Goal: Task Accomplishment & Management: Use online tool/utility

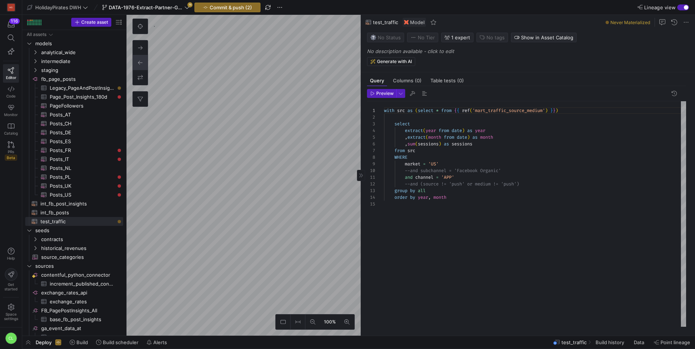
scroll to position [27, 0]
type textarea "with src as (select * from {{ ref('mart_traffic_source_medium') }}) select extr…"
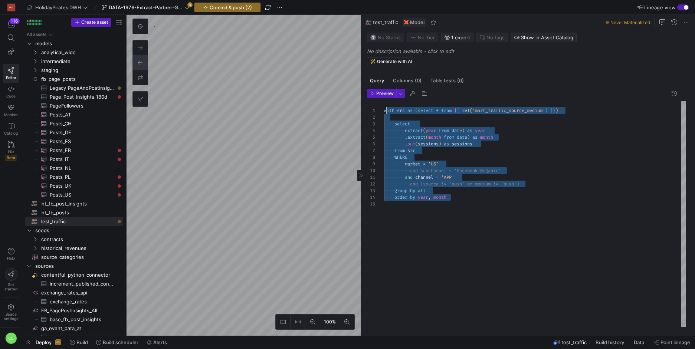
scroll to position [0, 0]
drag, startPoint x: 480, startPoint y: 212, endPoint x: 382, endPoint y: 106, distance: 144.2
click at [384, 106] on div "with src as ( select * from { { ref ( 'mart_traffic_source_medium' ) } } ) sele…" at bounding box center [535, 214] width 302 height 226
click at [231, 9] on span "Commit & push (2)" at bounding box center [231, 7] width 42 height 6
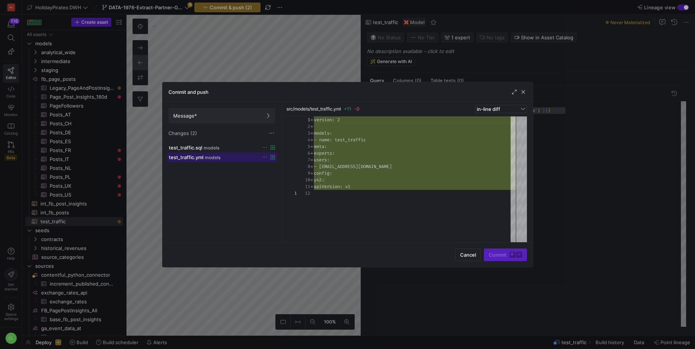
click at [223, 156] on div "test_traffic.yml models" at bounding box center [214, 157] width 90 height 6
click at [233, 149] on div "test_traffic.sql models" at bounding box center [214, 148] width 90 height 6
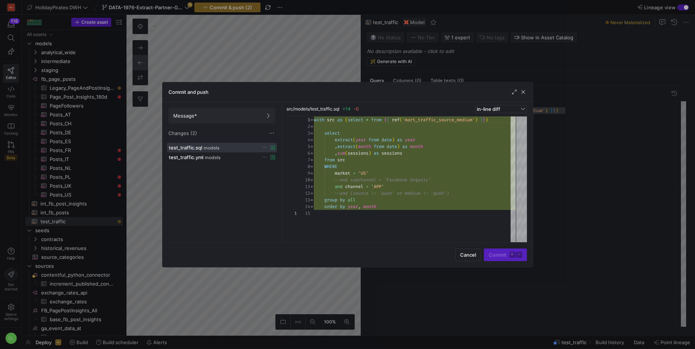
click at [267, 135] on div "Changes (2)" at bounding box center [222, 133] width 107 height 7
click at [272, 133] on span at bounding box center [271, 133] width 7 height 7
click at [275, 156] on span "Discard all changes" at bounding box center [299, 156] width 52 height 6
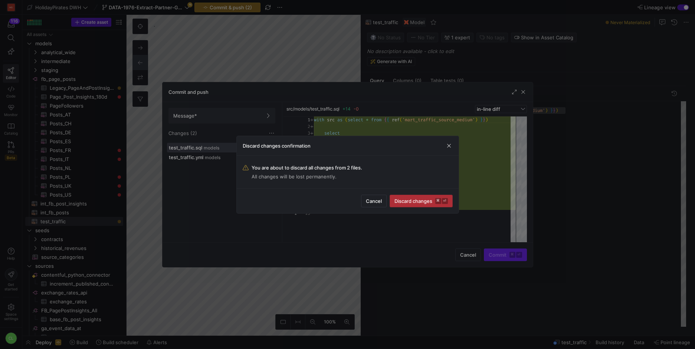
click at [399, 203] on span "Discard changes ⌘ ⏎" at bounding box center [421, 201] width 53 height 6
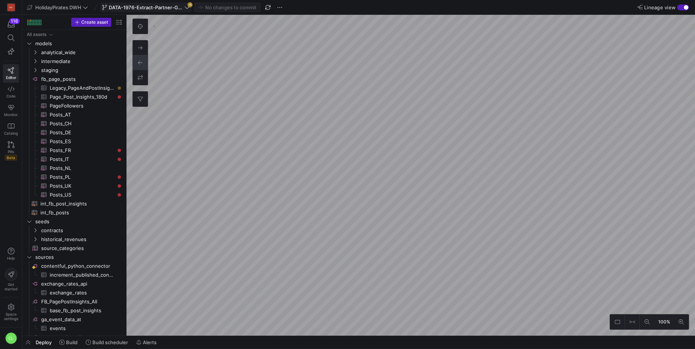
click at [163, 10] on span "DATA-1976-Extract-Partner-GA4-Data" at bounding box center [146, 7] width 74 height 6
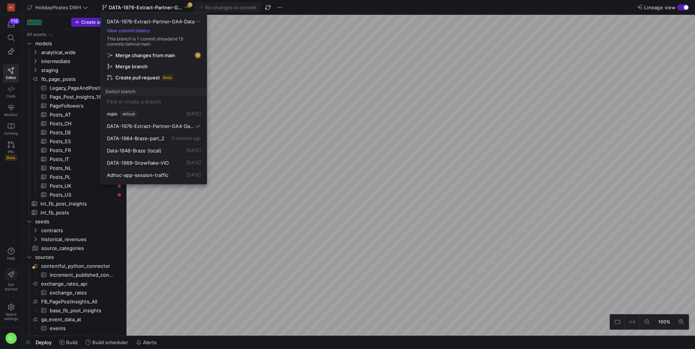
click at [306, 60] on div at bounding box center [347, 174] width 695 height 349
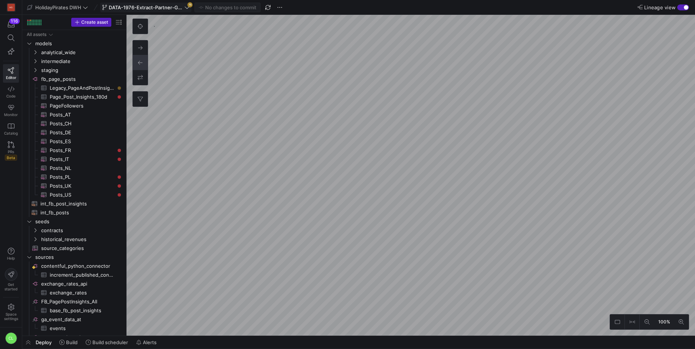
click at [156, 4] on span "DATA-1976-Extract-Partner-GA4-Data" at bounding box center [146, 7] width 74 height 6
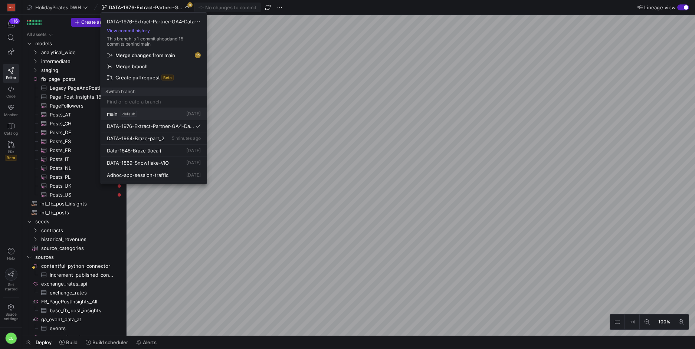
click at [178, 118] on button "main default [DATE]" at bounding box center [154, 114] width 106 height 12
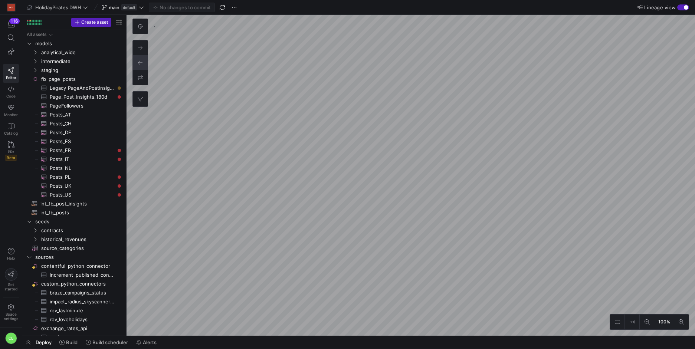
click at [655, 323] on div "100%" at bounding box center [649, 322] width 79 height 16
click at [650, 321] on icon at bounding box center [647, 322] width 5 height 5
click at [145, 10] on span at bounding box center [123, 7] width 45 height 9
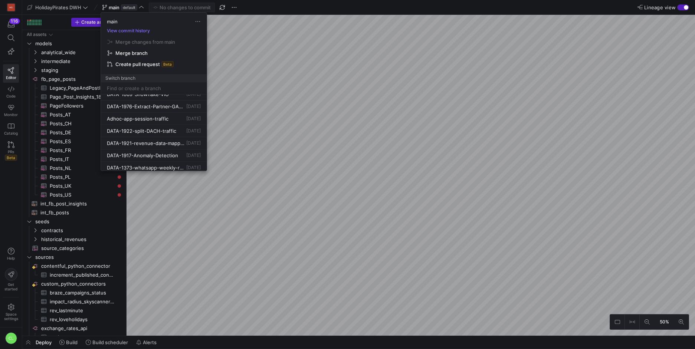
scroll to position [46, 0]
click at [186, 130] on span "[DATE]" at bounding box center [193, 128] width 14 height 6
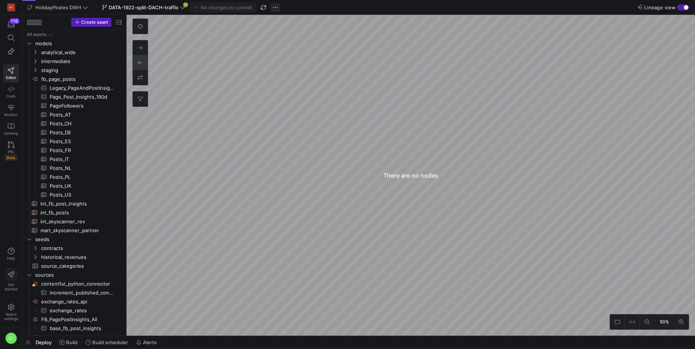
click at [277, 10] on span "button" at bounding box center [275, 7] width 9 height 9
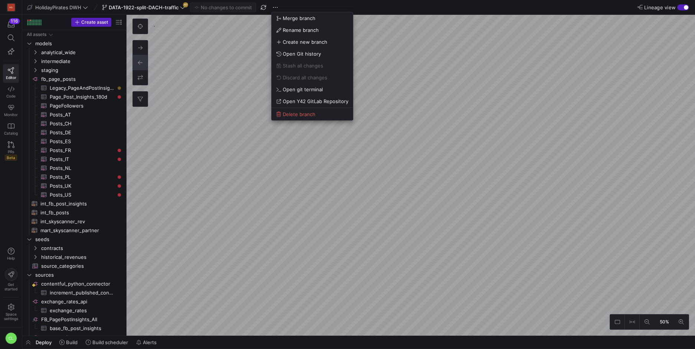
click at [221, 46] on div at bounding box center [347, 174] width 695 height 349
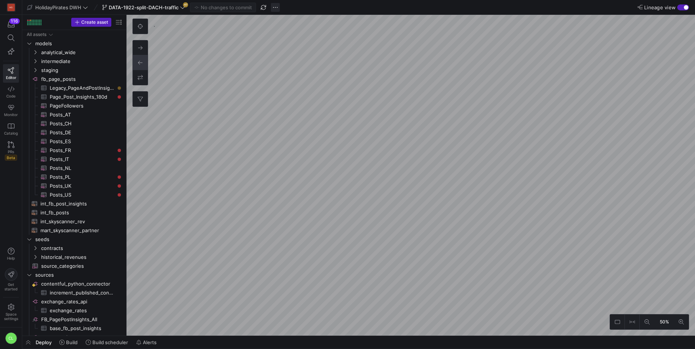
click at [274, 9] on span "button" at bounding box center [275, 7] width 9 height 9
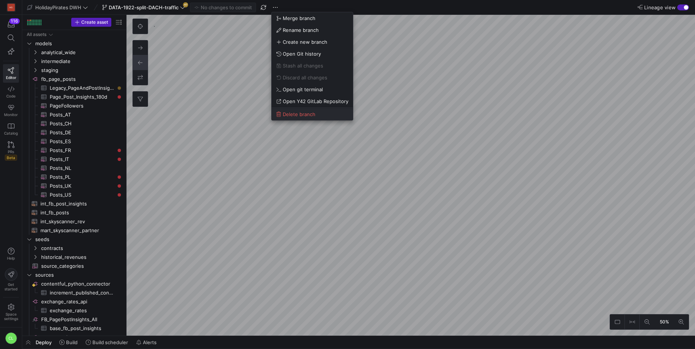
click at [318, 113] on span "Delete branch" at bounding box center [312, 114] width 72 height 6
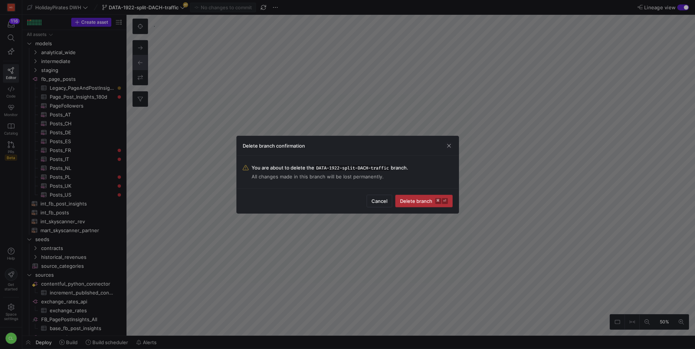
click at [418, 201] on span "Delete branch ⌘ ⏎" at bounding box center [424, 201] width 48 height 6
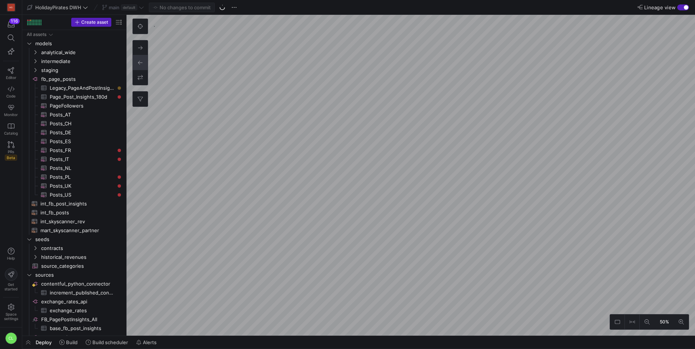
click at [143, 10] on div "main default" at bounding box center [123, 8] width 46 height 10
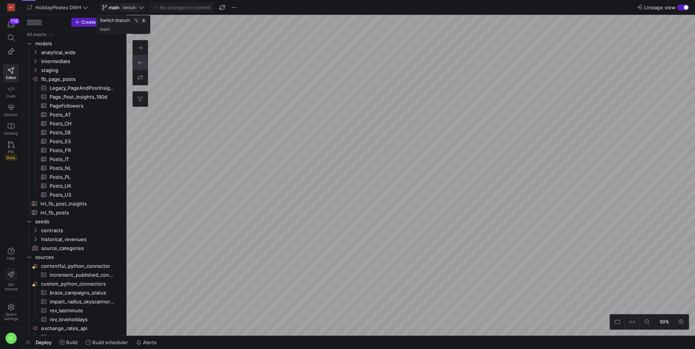
click at [143, 8] on icon at bounding box center [141, 7] width 5 height 5
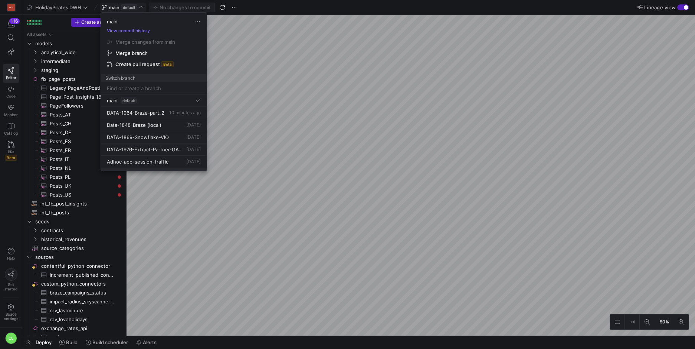
scroll to position [9, 0]
click at [166, 140] on span "DATA-1976-Extract-Partner-GA4-Data" at bounding box center [146, 140] width 78 height 6
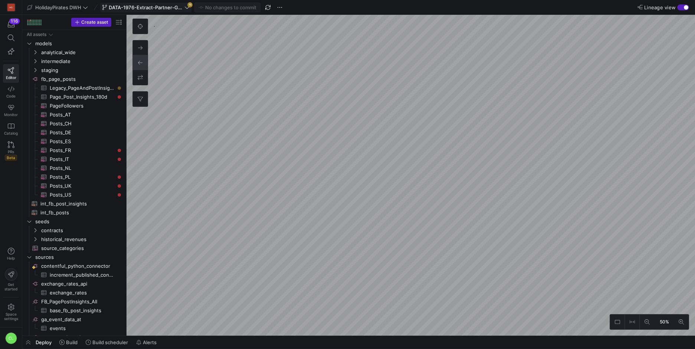
click at [185, 6] on icon at bounding box center [186, 7] width 5 height 5
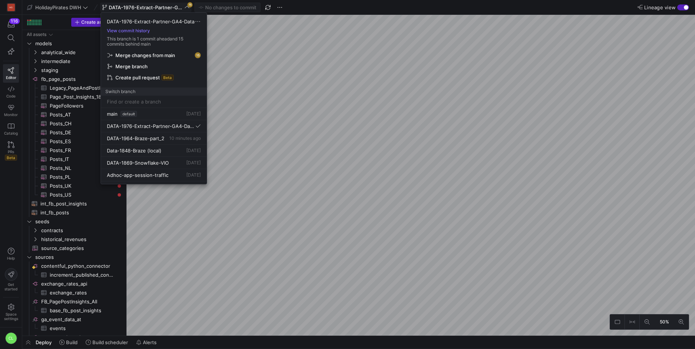
click at [176, 56] on span "Merge changes from main" at bounding box center [153, 55] width 93 height 6
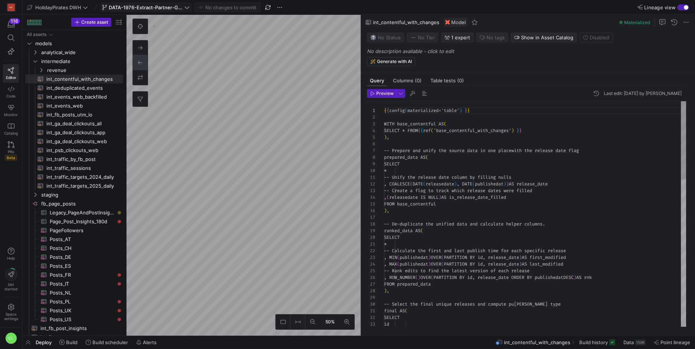
scroll to position [67, 0]
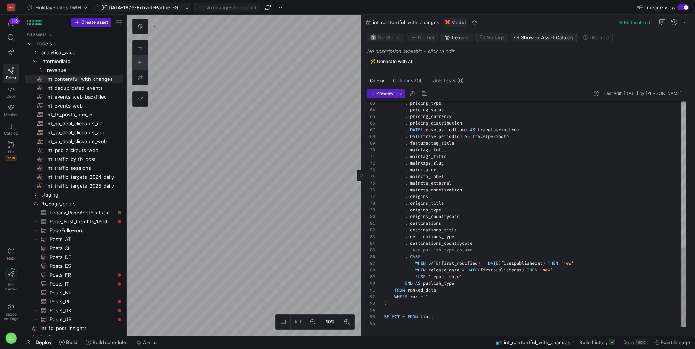
click at [470, 319] on div ", pricing_type , pricing_value , pricing_currency , pricing_distribution , DATE…" at bounding box center [535, 3] width 302 height 647
click at [465, 322] on div ", pricing_type , pricing_value , pricing_currency , pricing_distribution , DATE…" at bounding box center [535, 3] width 302 height 647
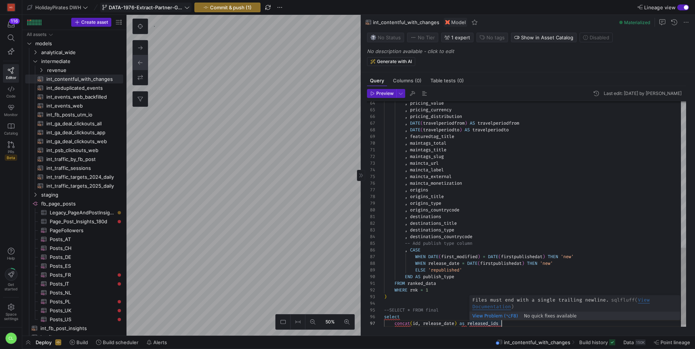
scroll to position [40, 115]
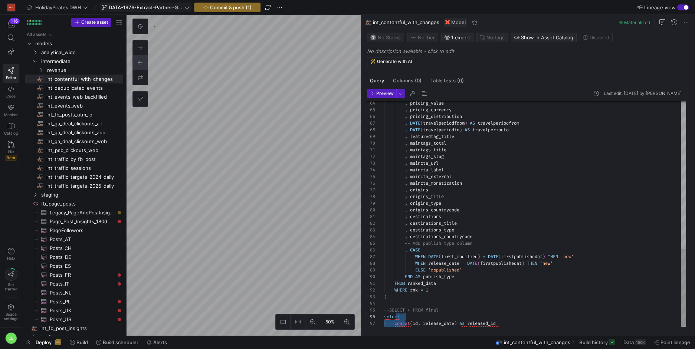
click at [395, 324] on div ", pricing_currency , pricing_distribution , DATE ( travelperiodfrom ) AS travel…" at bounding box center [535, 0] width 302 height 654
click at [500, 323] on div ", pricing_currency , pricing_distribution , DATE ( travelperiodfrom ) AS travel…" at bounding box center [535, 0] width 302 height 654
click at [408, 329] on div "Preview Last edit: [DATE] by Chayanon Laowiwat 65 66 67 68 69 70 71 72 73 74 75…" at bounding box center [526, 208] width 331 height 244
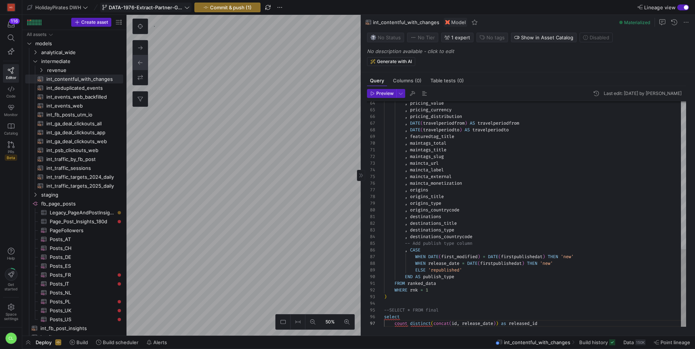
click at [421, 323] on div ", pricing_currency , pricing_distribution , DATE ( travelperiodfrom ) AS travel…" at bounding box center [535, 0] width 302 height 654
click at [455, 326] on div ", pricing_currency , pricing_distribution , DATE ( travelperiodfrom ) AS travel…" at bounding box center [535, 0] width 302 height 654
click at [473, 326] on div ", pricing_currency , pricing_distribution , DATE ( travelperiodfrom ) AS travel…" at bounding box center [535, 0] width 302 height 654
click at [496, 326] on div ", pricing_currency , pricing_distribution , DATE ( travelperiodfrom ) AS travel…" at bounding box center [535, 0] width 302 height 654
click at [546, 323] on div ", pricing_currency , pricing_distribution , DATE ( travelperiodfrom ) AS travel…" at bounding box center [535, 0] width 302 height 654
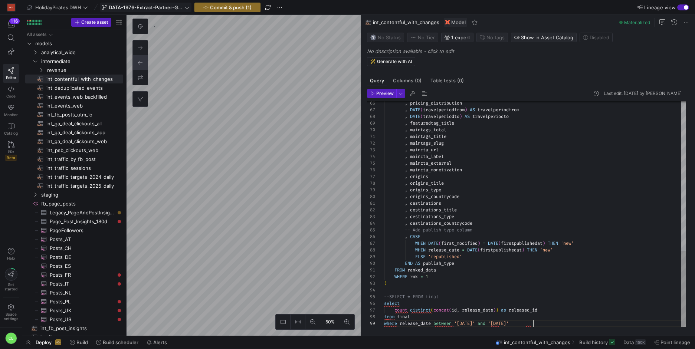
scroll to position [60, 0]
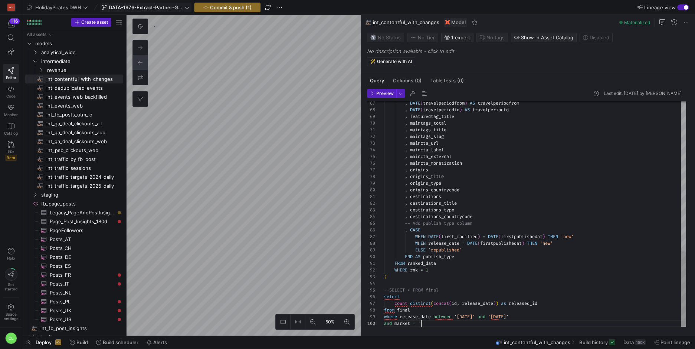
type textarea "FROM ranked_data WHERE rnk = 1 ) --SELECT * FROM final select count distinct(co…"
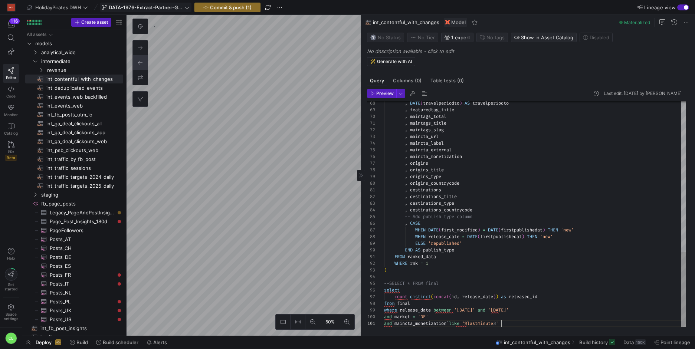
scroll to position [0, 120]
click at [381, 95] on span "Preview" at bounding box center [384, 93] width 17 height 5
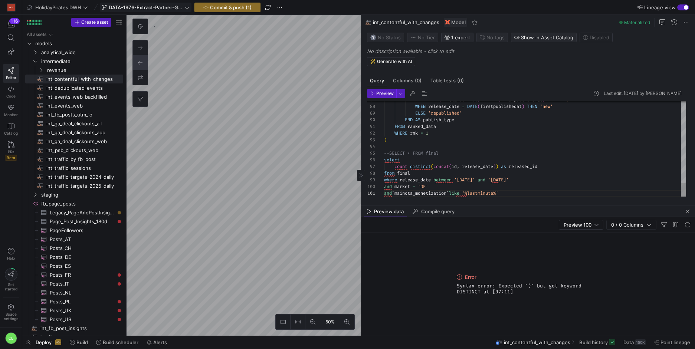
scroll to position [40, 96]
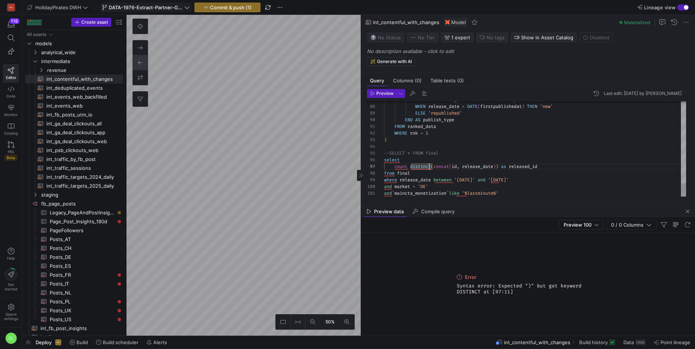
click at [382, 91] on span "Preview" at bounding box center [384, 93] width 17 height 5
drag, startPoint x: 411, startPoint y: 167, endPoint x: 430, endPoint y: 167, distance: 19.7
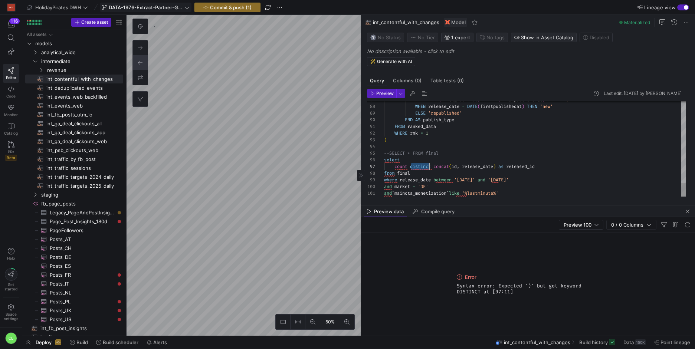
click at [385, 95] on span "Preview" at bounding box center [384, 93] width 17 height 5
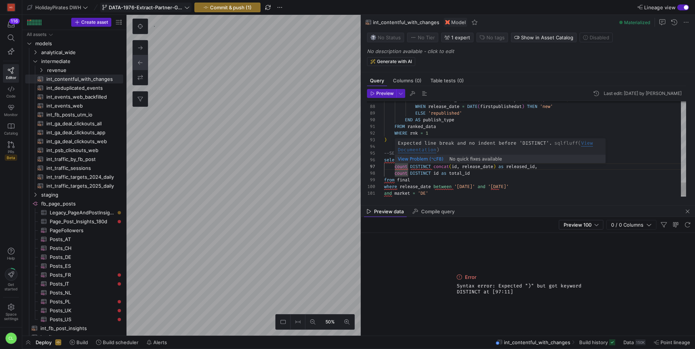
scroll to position [40, 16]
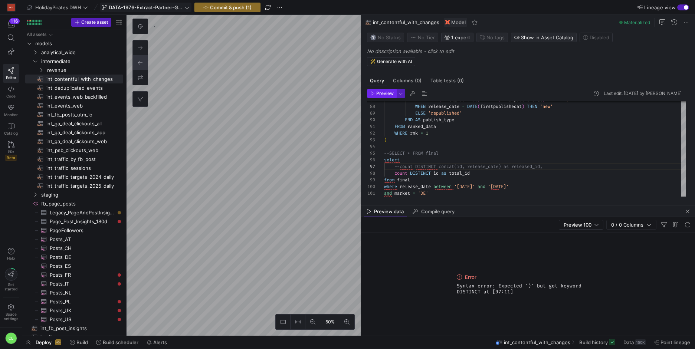
click at [370, 90] on span "button" at bounding box center [381, 93] width 29 height 8
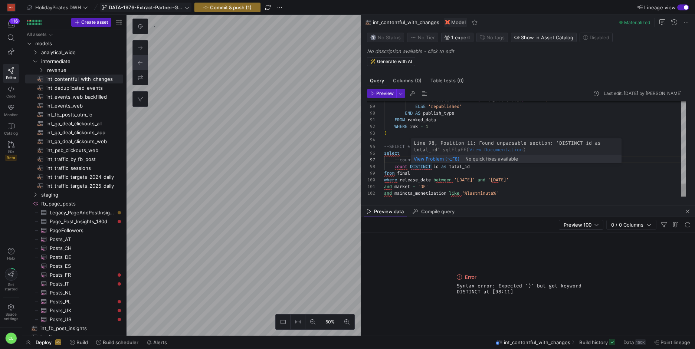
scroll to position [47, 27]
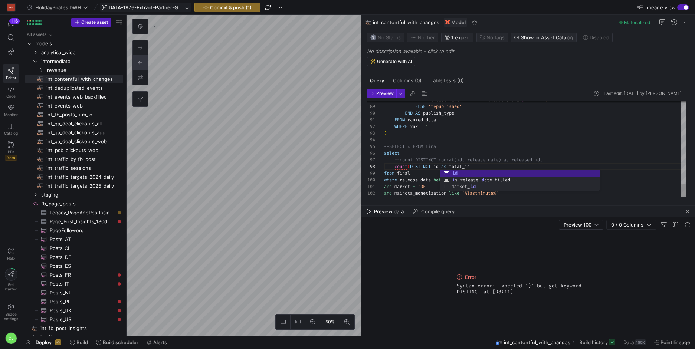
scroll to position [47, 59]
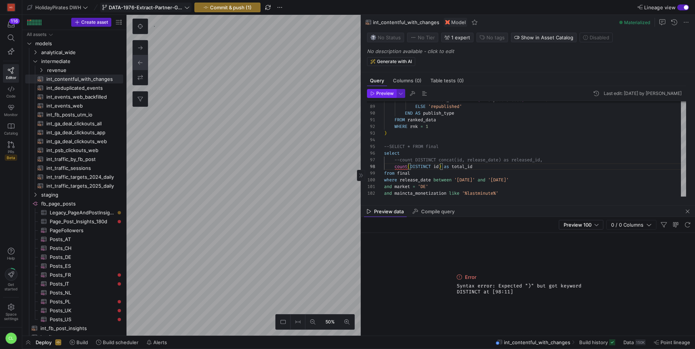
click at [379, 90] on span "button" at bounding box center [381, 93] width 29 height 8
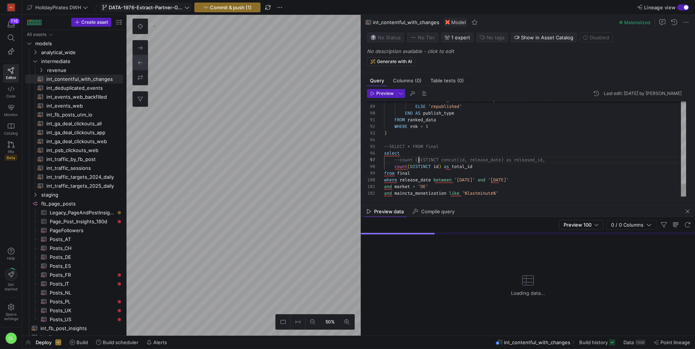
scroll to position [40, 35]
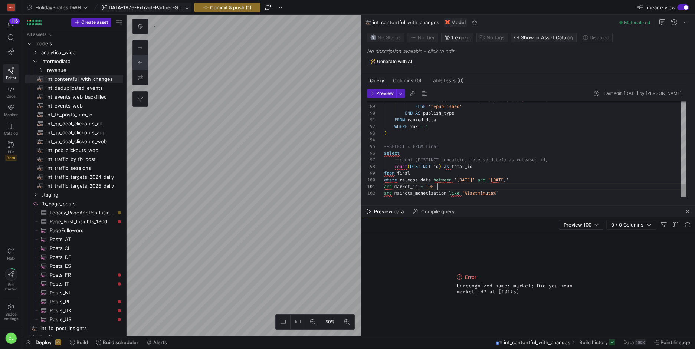
drag, startPoint x: 396, startPoint y: 166, endPoint x: 491, endPoint y: 167, distance: 94.3
type textarea "FROM ranked_data WHERE rnk = 1 ) --SELECT * FROM final select count (DISTINCT c…"
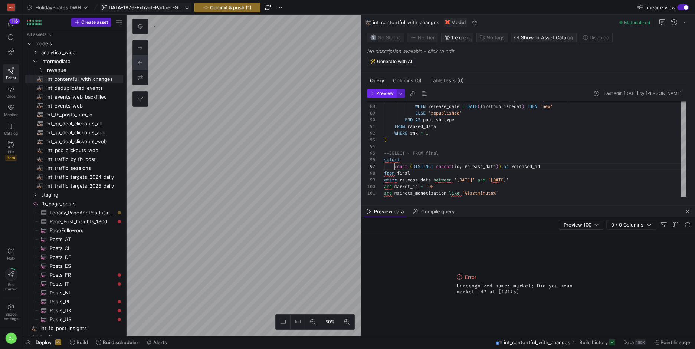
click at [379, 94] on span "Preview" at bounding box center [384, 93] width 17 height 5
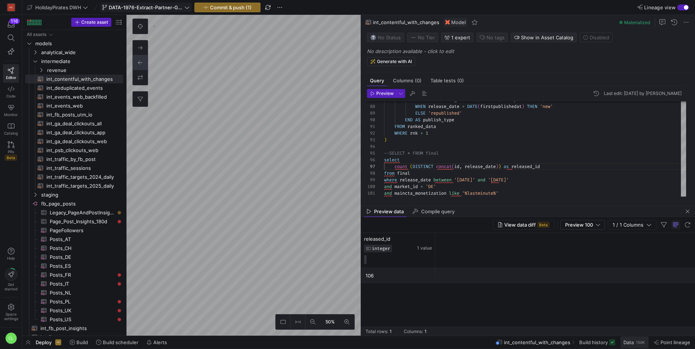
click at [627, 340] on span "Data" at bounding box center [629, 343] width 10 height 6
